Goal: Complete application form

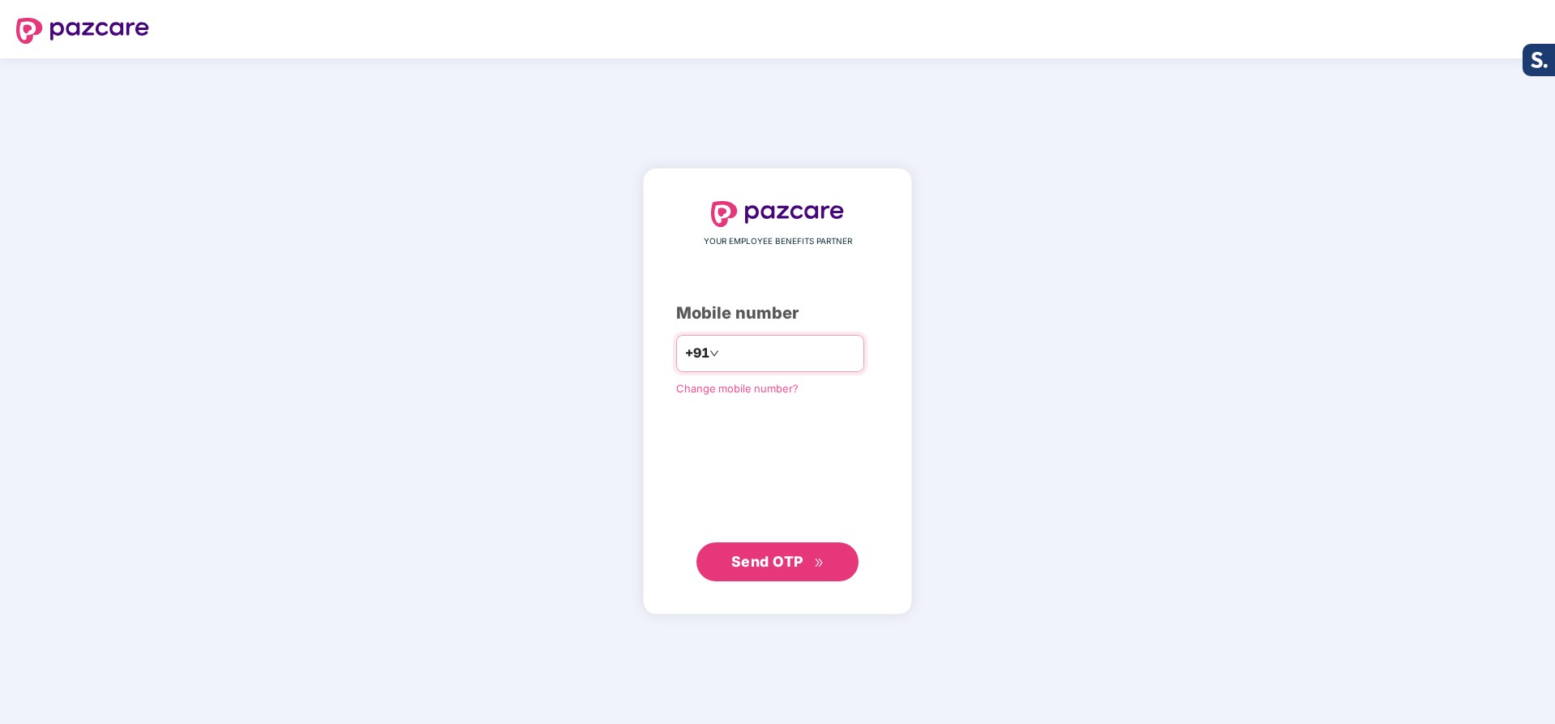
click at [796, 345] on input "number" at bounding box center [788, 353] width 133 height 26
click at [777, 351] on input "number" at bounding box center [788, 353] width 133 height 26
type input "**********"
click at [769, 549] on button "Send OTP" at bounding box center [777, 561] width 162 height 39
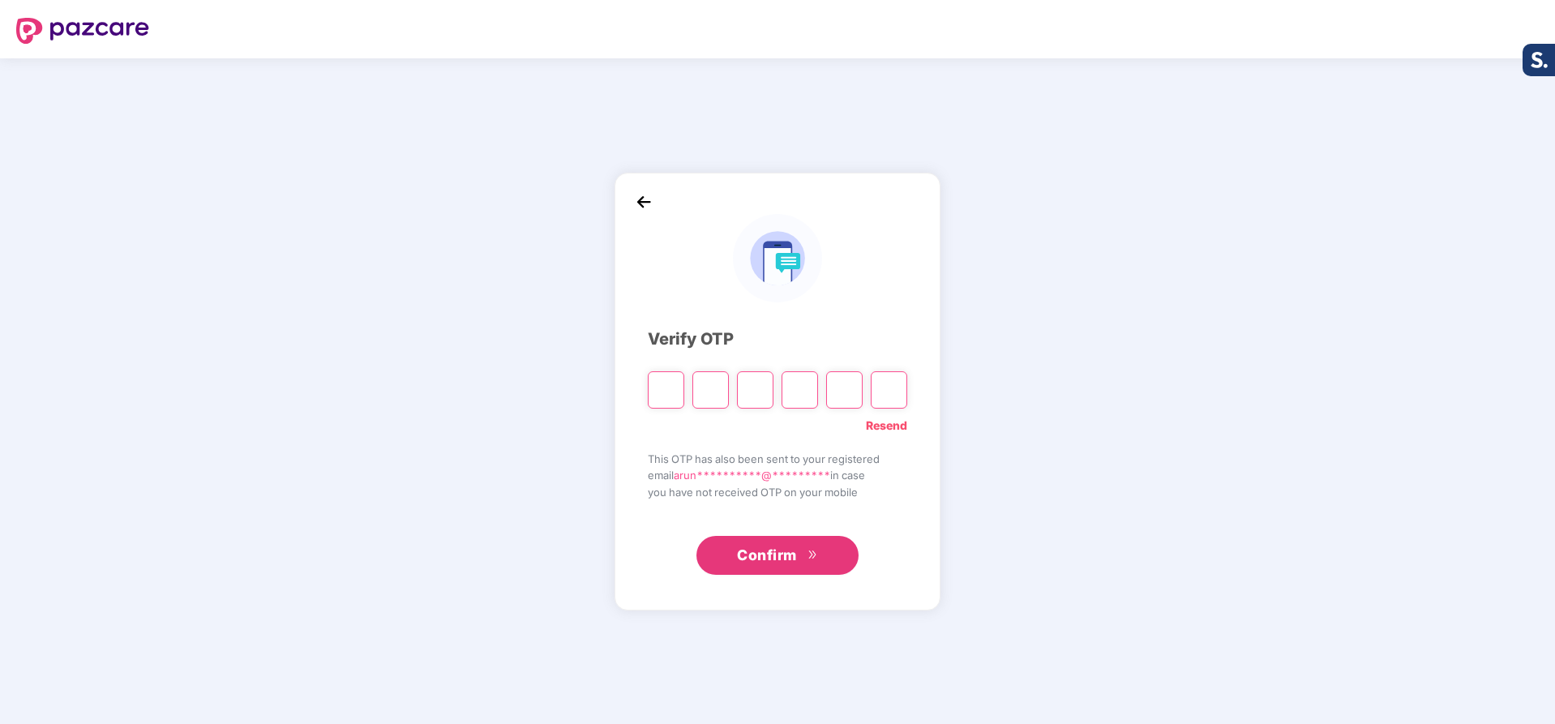
type input "*"
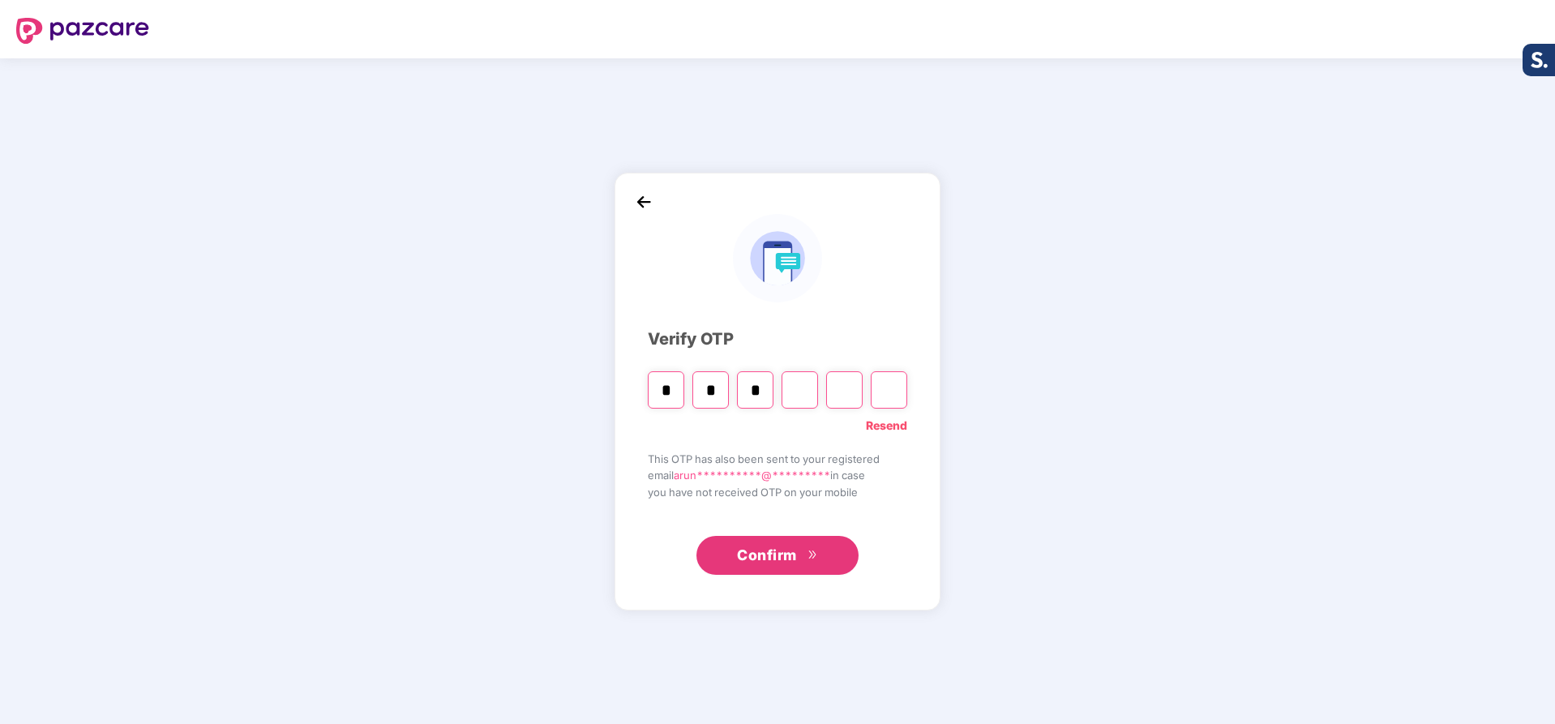
type input "*"
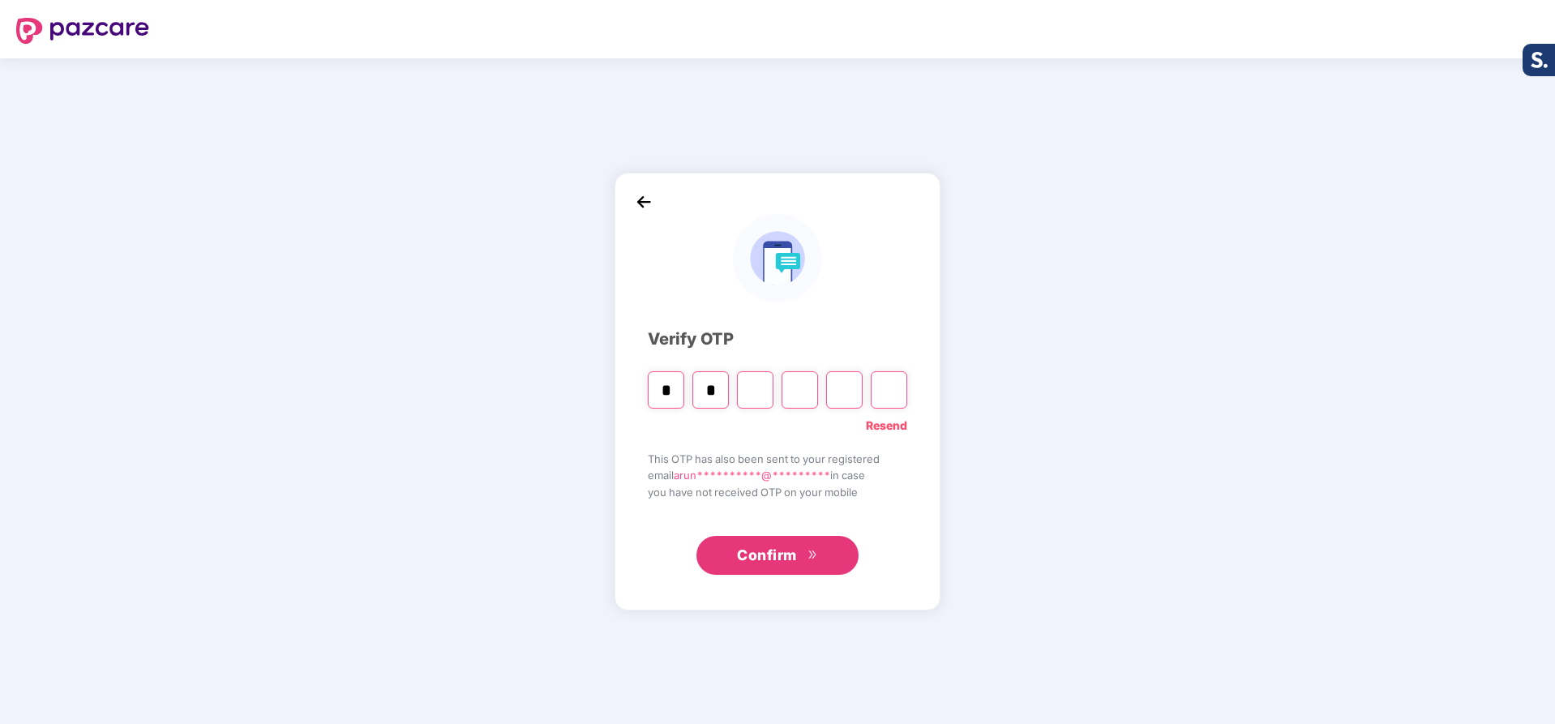
type input "*"
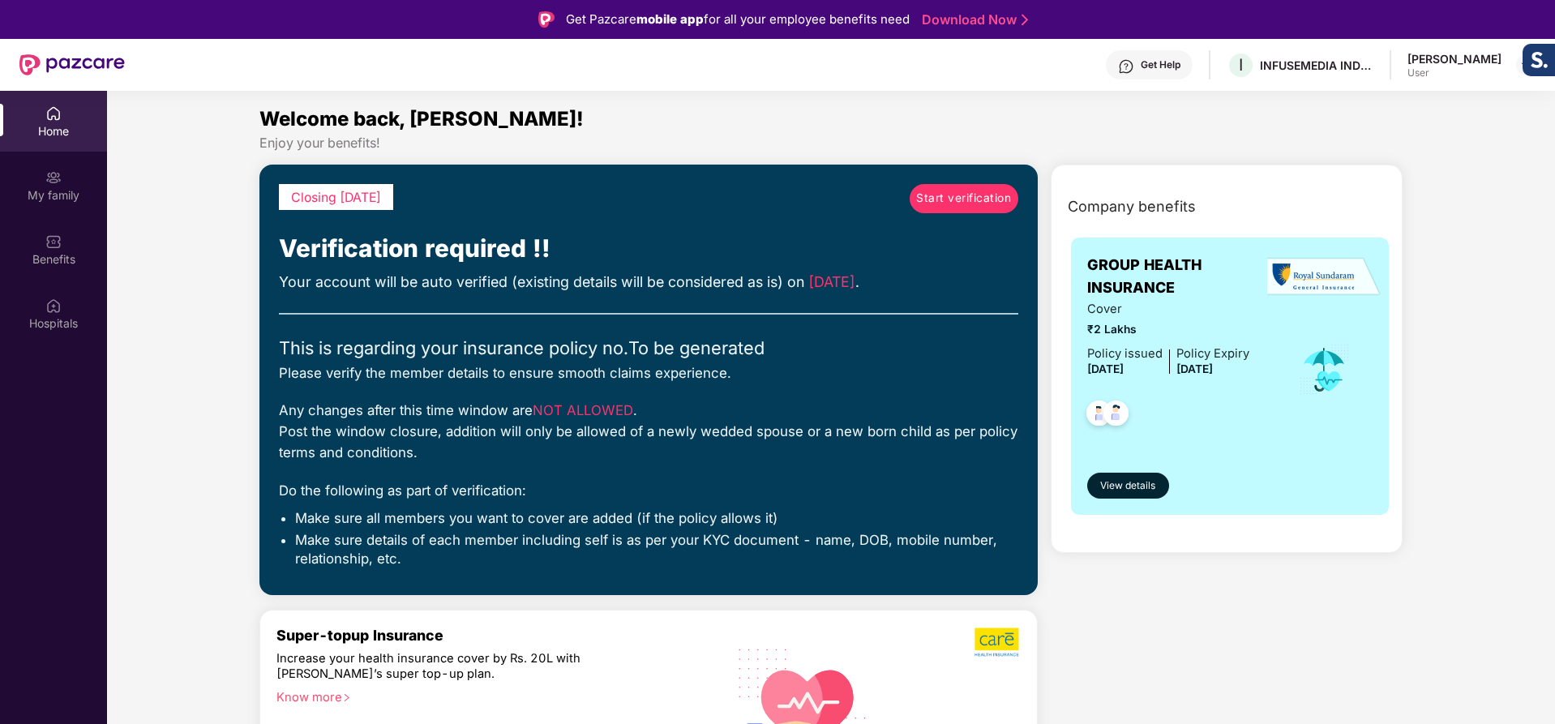
click at [963, 197] on span "Start verification" at bounding box center [963, 199] width 95 height 18
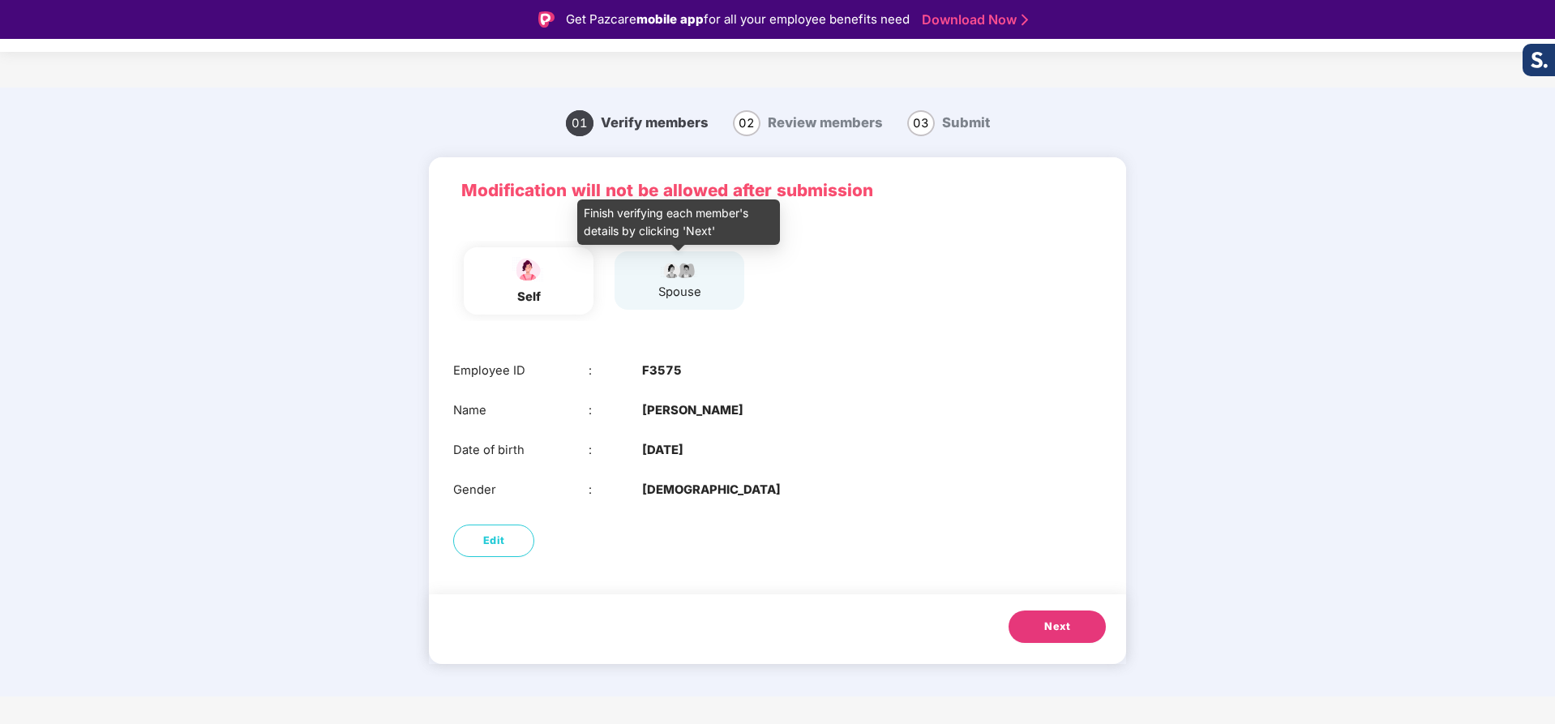
click at [687, 281] on div "spouse" at bounding box center [679, 280] width 43 height 42
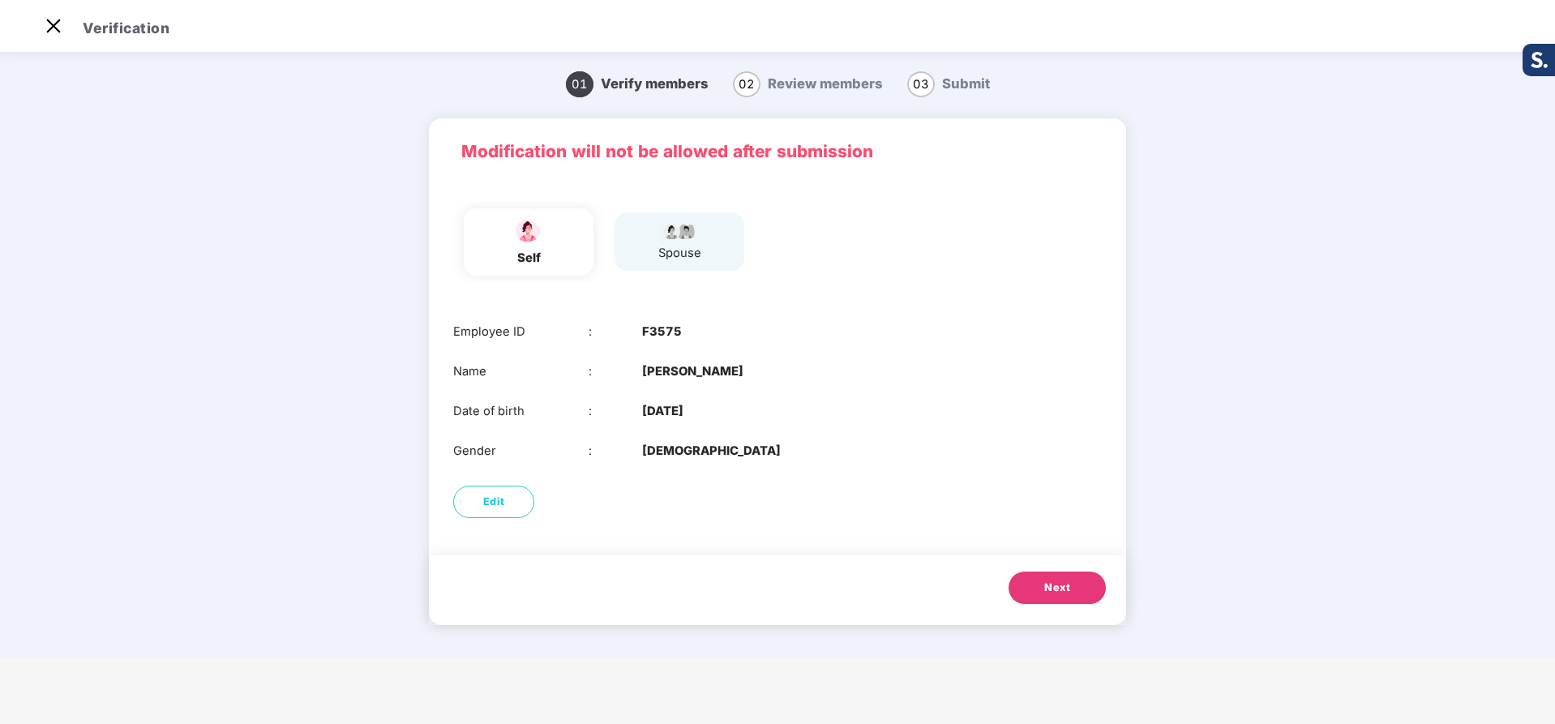
click at [1056, 595] on span "Next" at bounding box center [1057, 588] width 26 height 16
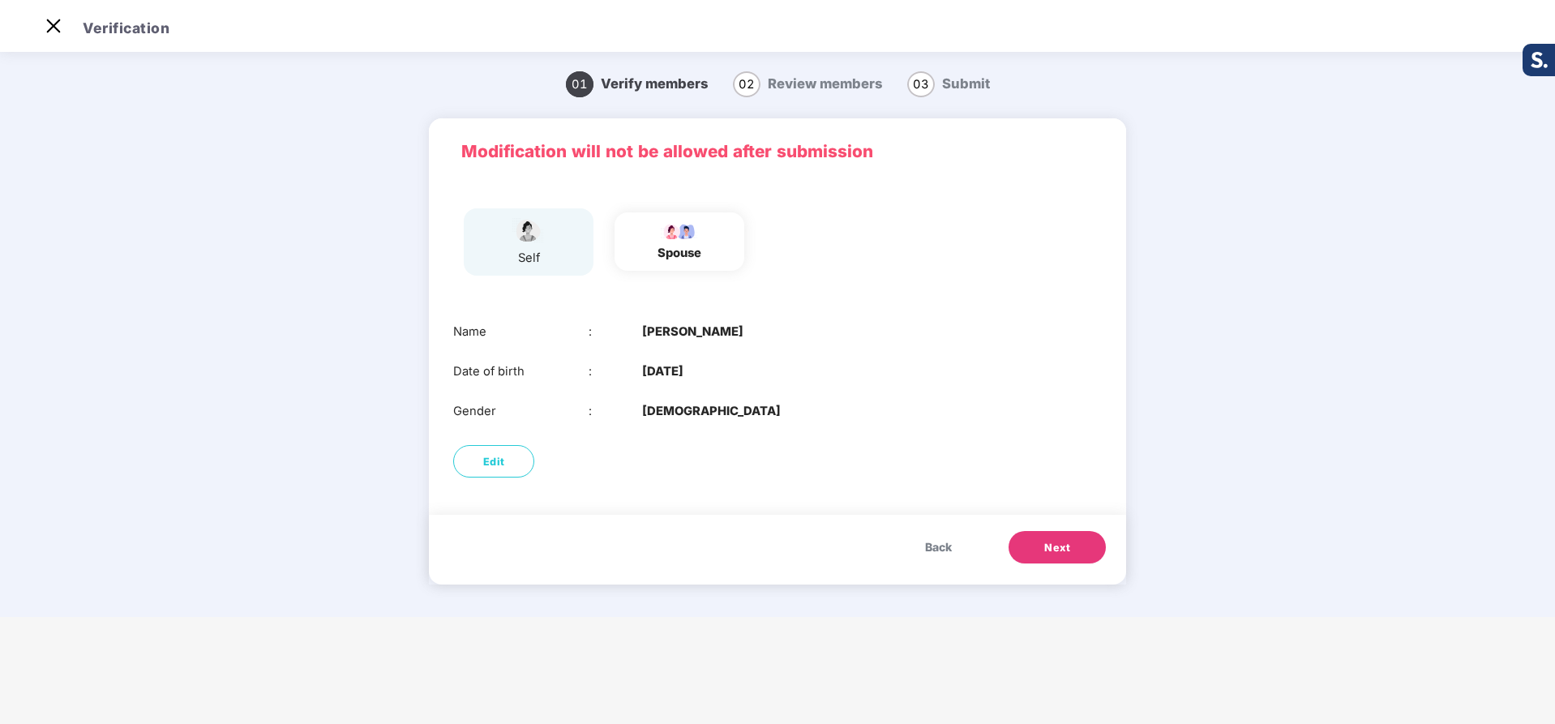
click at [1068, 550] on span "Next" at bounding box center [1057, 548] width 26 height 16
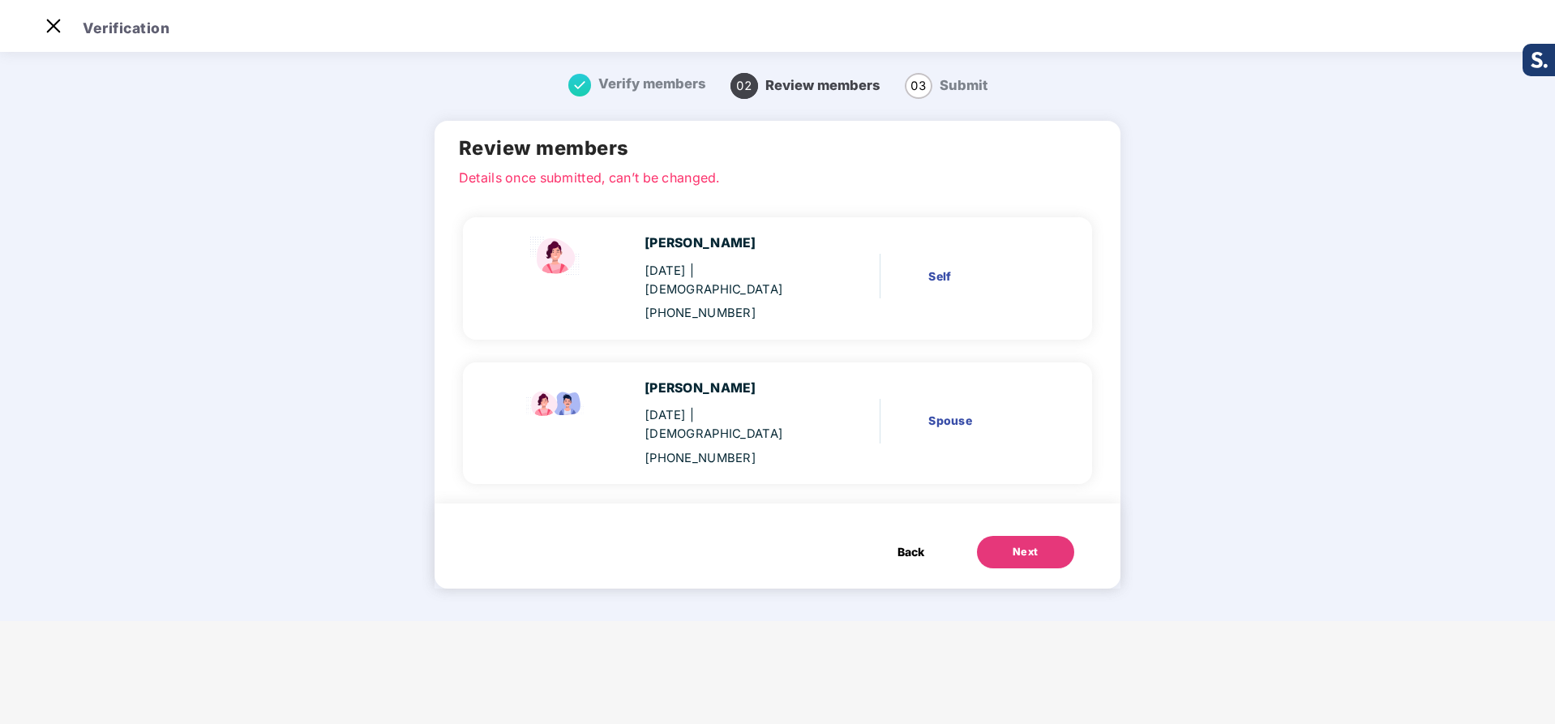
click at [715, 449] on div "[PHONE_NUMBER]" at bounding box center [729, 458] width 170 height 19
click at [1017, 544] on div "Next" at bounding box center [1026, 552] width 26 height 16
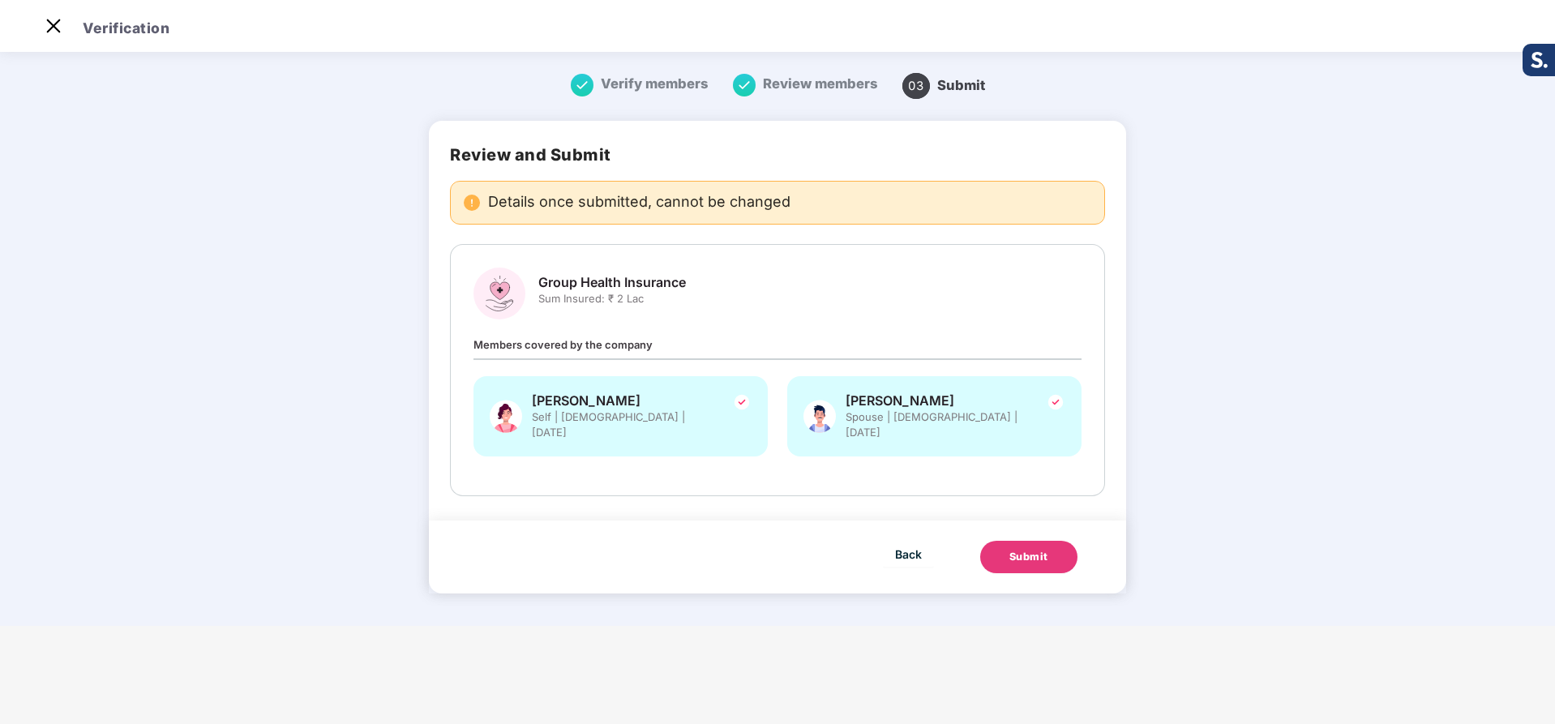
click at [1036, 549] on div "Submit" at bounding box center [1028, 557] width 39 height 16
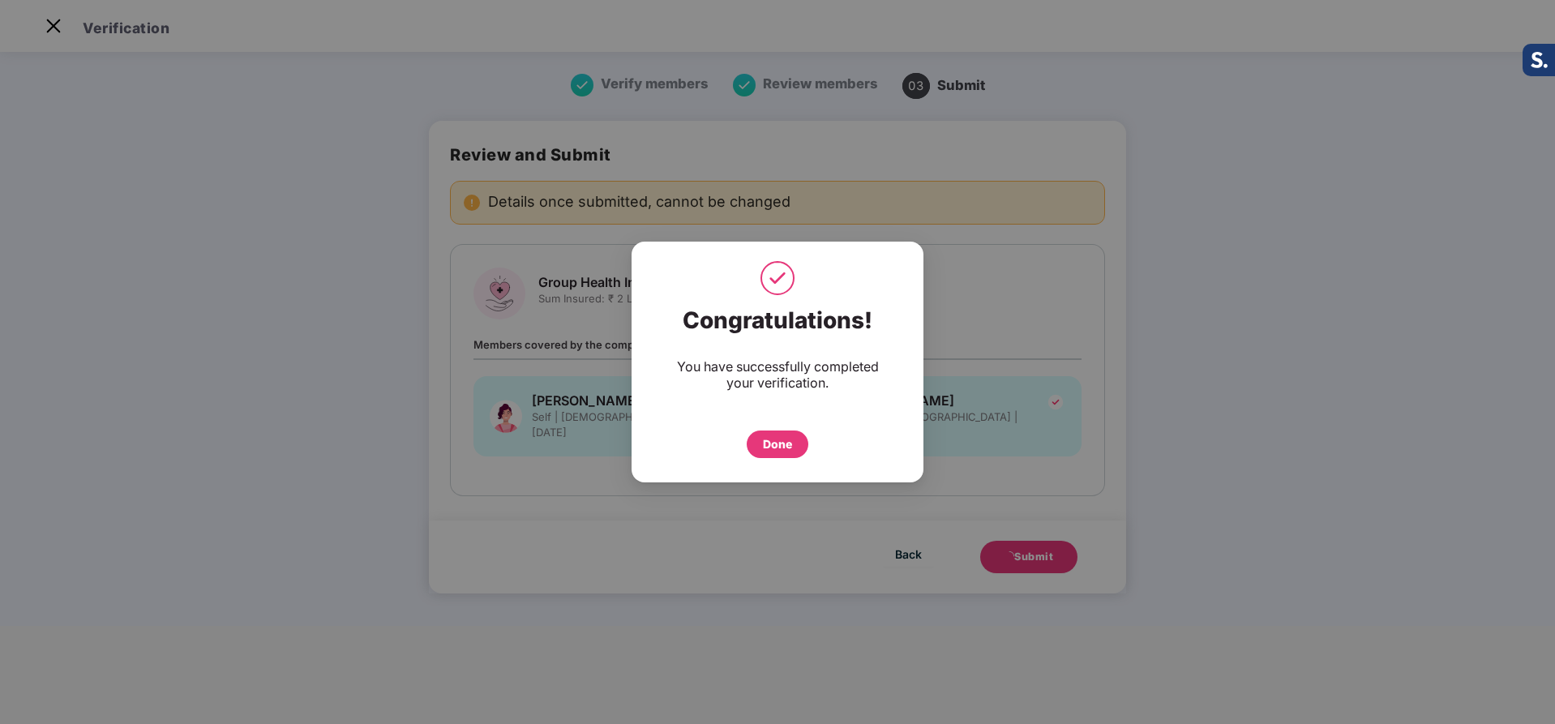
click at [773, 442] on div "Done" at bounding box center [777, 444] width 29 height 18
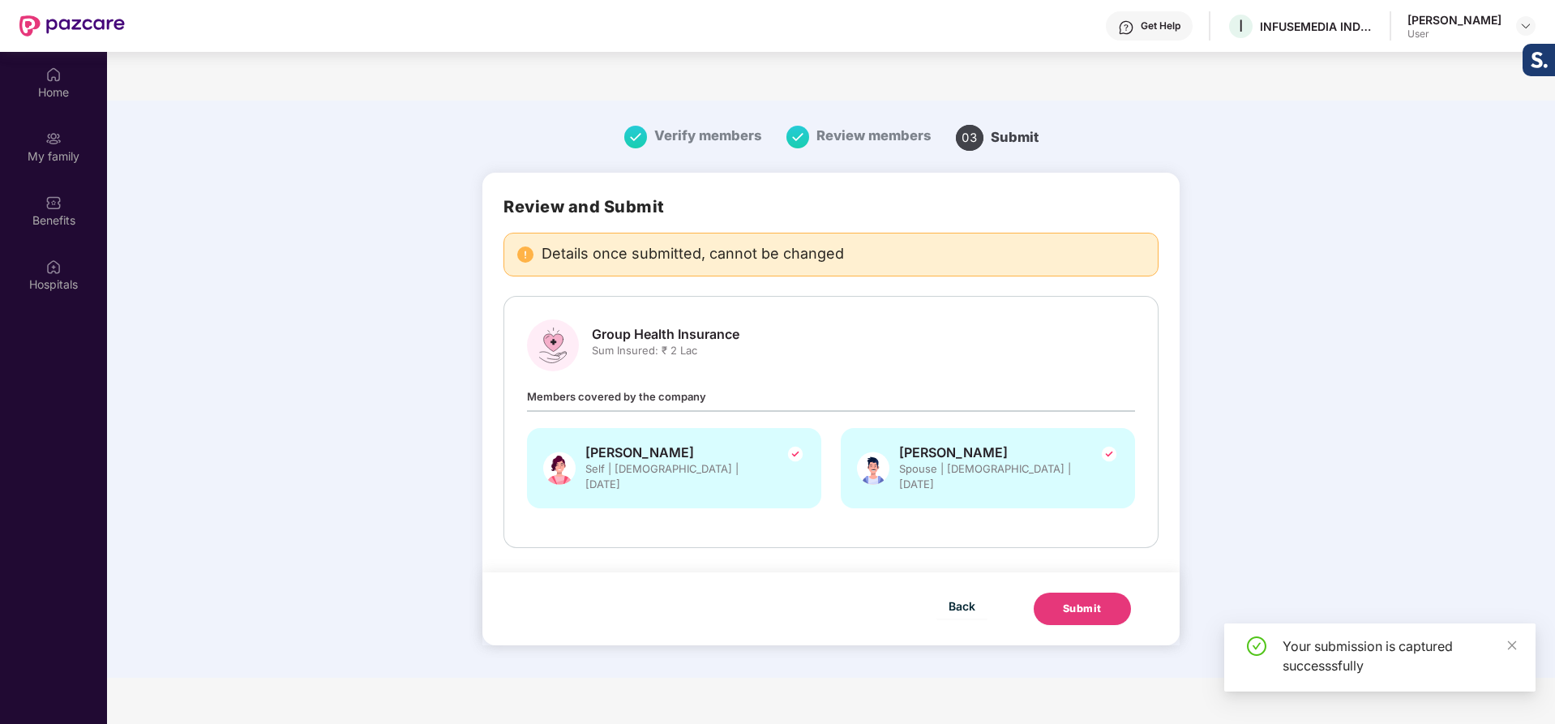
scroll to position [91, 0]
